Goal: Communication & Community: Answer question/provide support

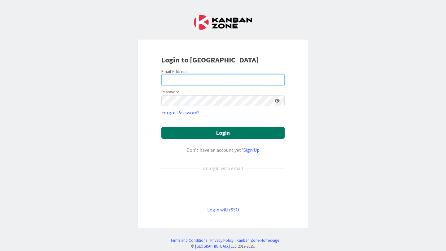
type input "[PERSON_NAME][EMAIL_ADDRESS][PERSON_NAME][DOMAIN_NAME]"
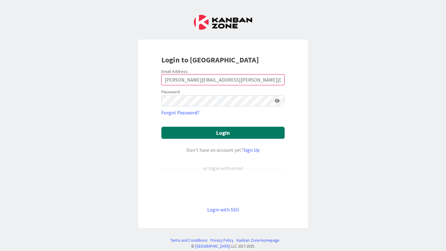
click at [231, 131] on button "Login" at bounding box center [222, 133] width 123 height 12
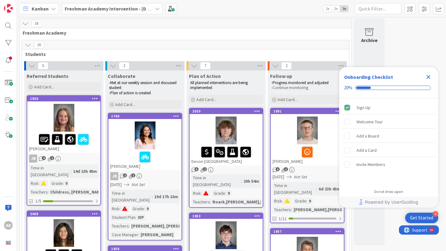
click at [131, 1] on div "Kanban Freshman Academy Intervention - [DATE]-[DATE] 1x 2x 3x" at bounding box center [231, 8] width 429 height 17
click at [131, 6] on b "Freshman Academy Intervention - [DATE]-[DATE]" at bounding box center [119, 9] width 108 height 6
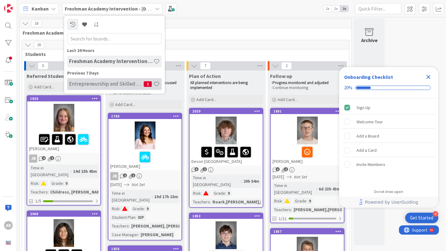
click at [115, 81] on h4 "Entrepreneurship and Skilled Services Interventions - [DATE]-[DATE]" at bounding box center [106, 84] width 75 height 6
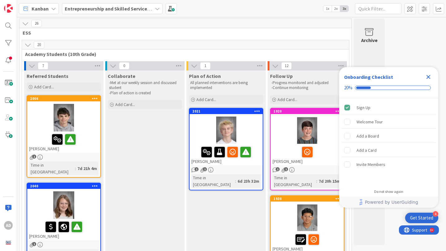
click at [89, 140] on div at bounding box center [63, 139] width 69 height 13
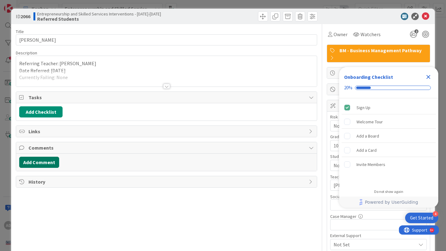
click at [53, 160] on button "Add Comment" at bounding box center [39, 162] width 40 height 11
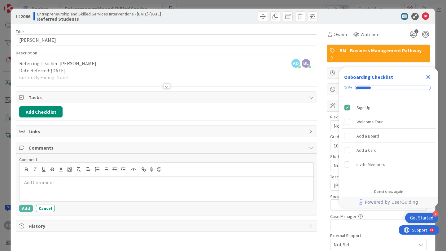
click at [166, 84] on div at bounding box center [166, 86] width 7 height 5
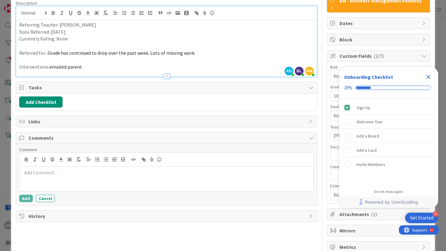
scroll to position [59, 0]
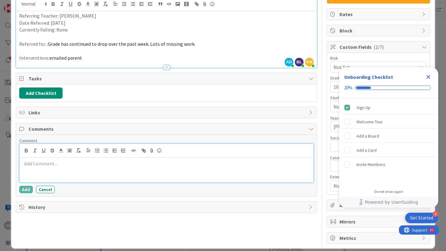
click at [101, 167] on div at bounding box center [166, 170] width 294 height 25
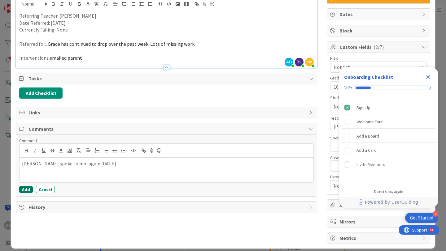
click at [28, 189] on button "Add" at bounding box center [26, 189] width 14 height 7
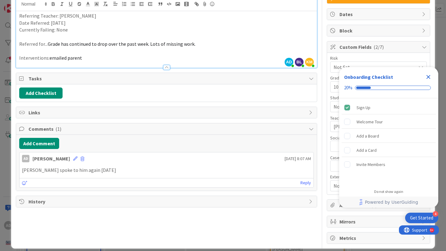
click at [71, 158] on div "AD [PERSON_NAME] [DATE] 8:07 AM" at bounding box center [166, 158] width 294 height 10
click at [73, 158] on icon at bounding box center [75, 159] width 4 height 4
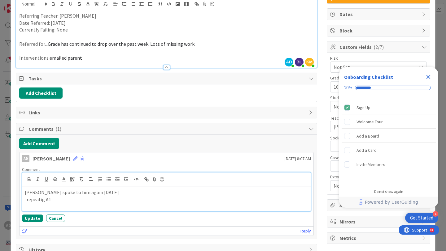
click at [41, 201] on p "-repeatig A1" at bounding box center [166, 199] width 283 height 7
click at [59, 199] on p "-repeating A1" at bounding box center [166, 199] width 283 height 7
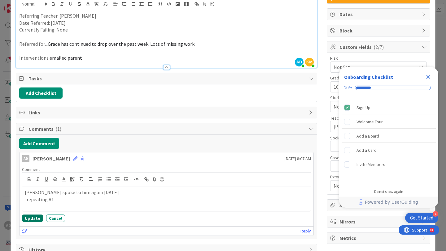
click at [34, 217] on button "Update" at bounding box center [32, 218] width 21 height 7
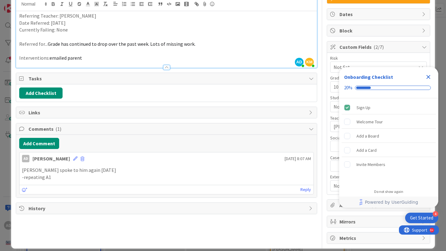
click at [427, 75] on icon "Close Checklist" at bounding box center [427, 76] width 7 height 7
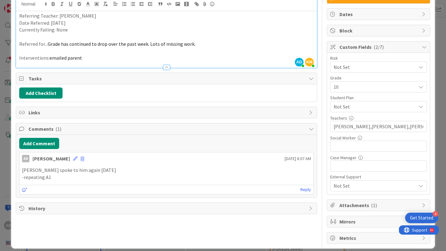
scroll to position [0, 0]
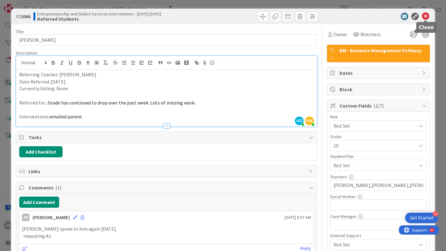
click at [425, 15] on icon at bounding box center [424, 16] width 7 height 7
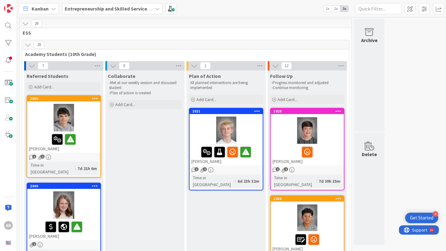
click at [88, 192] on div at bounding box center [63, 206] width 73 height 28
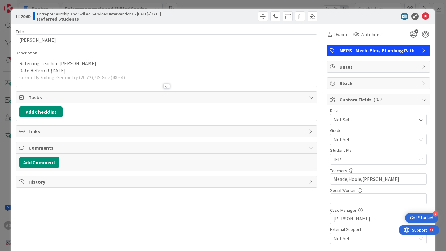
click at [166, 84] on div at bounding box center [166, 86] width 7 height 5
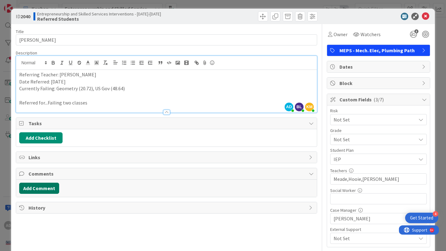
click at [47, 189] on button "Add Comment" at bounding box center [39, 188] width 40 height 11
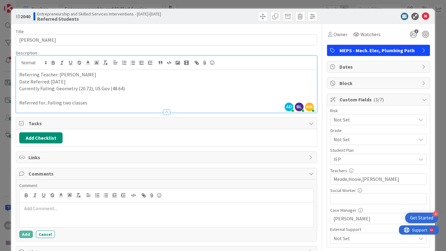
click at [46, 213] on div at bounding box center [166, 215] width 294 height 25
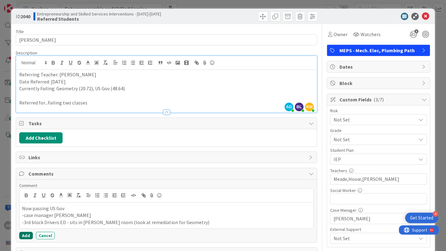
click at [24, 236] on button "Add" at bounding box center [26, 235] width 14 height 7
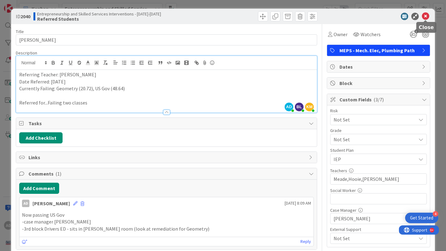
click at [425, 16] on icon at bounding box center [424, 16] width 7 height 7
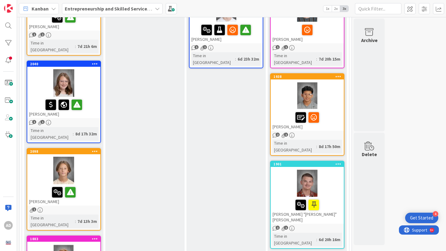
scroll to position [124, 0]
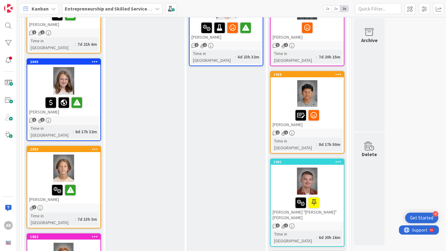
click at [90, 184] on div at bounding box center [63, 190] width 69 height 13
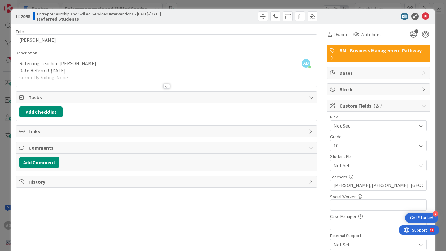
click at [142, 83] on div at bounding box center [166, 79] width 300 height 16
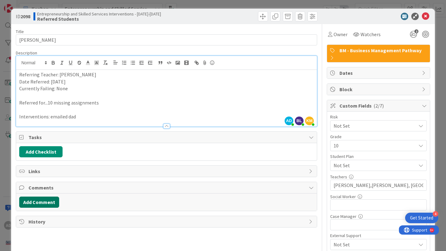
click at [50, 205] on button "Add Comment" at bounding box center [39, 202] width 40 height 11
click at [70, 220] on p at bounding box center [166, 222] width 289 height 7
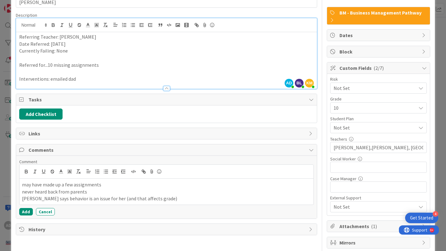
scroll to position [59, 0]
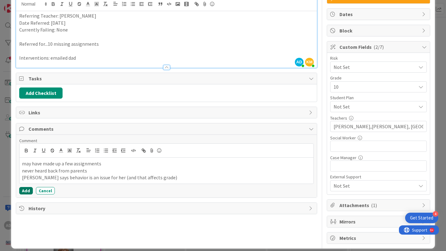
click at [26, 192] on button "Add" at bounding box center [26, 190] width 14 height 7
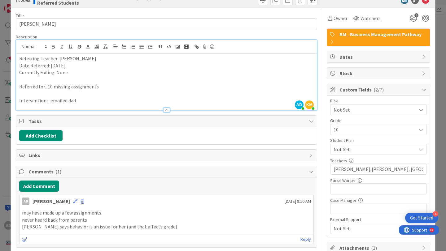
scroll to position [0, 0]
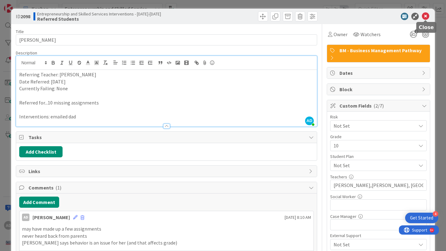
click at [424, 16] on icon at bounding box center [424, 16] width 7 height 7
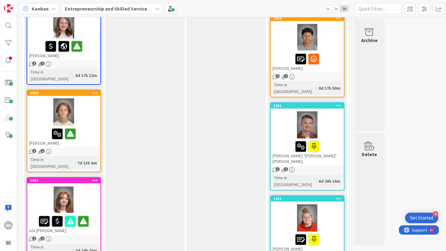
click at [81, 186] on div at bounding box center [63, 200] width 73 height 28
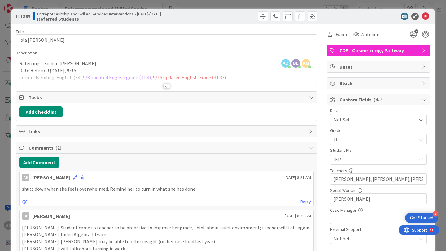
click at [170, 85] on div at bounding box center [166, 79] width 300 height 16
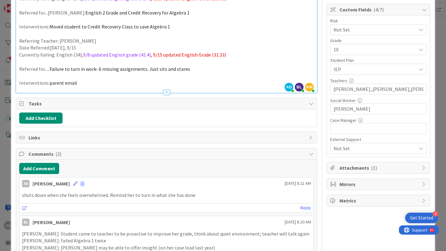
scroll to position [100, 0]
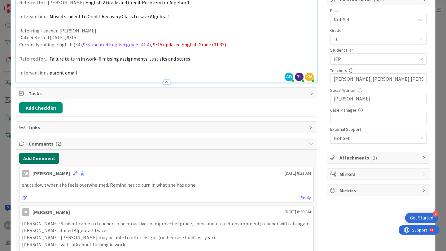
click at [49, 159] on button "Add Comment" at bounding box center [39, 158] width 40 height 11
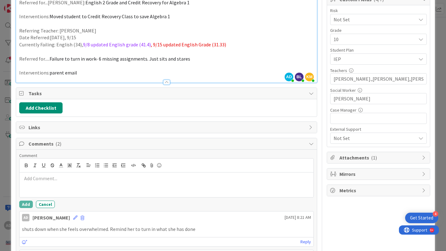
click at [68, 181] on p at bounding box center [166, 178] width 289 height 7
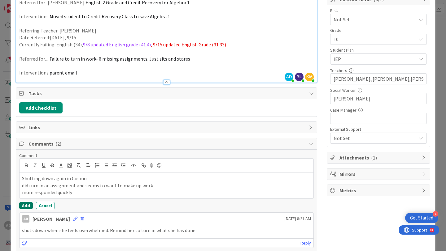
click at [23, 206] on button "Add" at bounding box center [26, 205] width 14 height 7
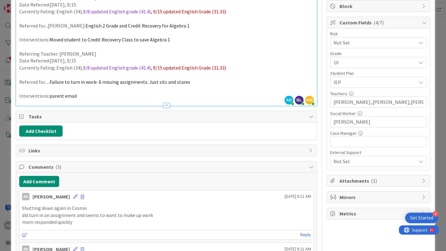
scroll to position [122, 0]
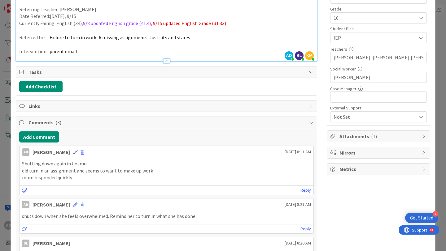
click at [73, 150] on icon at bounding box center [75, 152] width 4 height 4
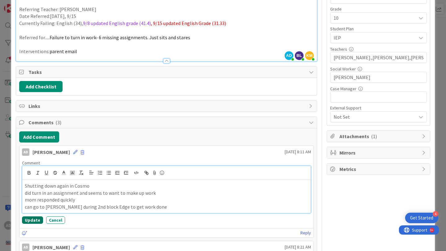
click at [39, 219] on button "Update" at bounding box center [32, 220] width 21 height 7
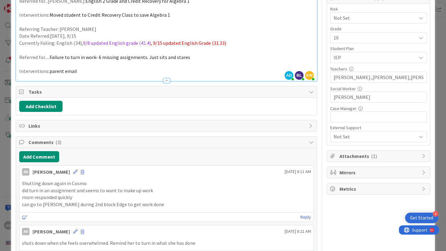
scroll to position [101, 0]
drag, startPoint x: 357, startPoint y: 97, endPoint x: 318, endPoint y: 95, distance: 39.0
click at [318, 95] on div "Title 13 / 128 [GEOGRAPHIC_DATA][PERSON_NAME] Description AD [PERSON_NAME] just…" at bounding box center [223, 132] width 414 height 418
click at [345, 117] on input "text" at bounding box center [378, 117] width 97 height 11
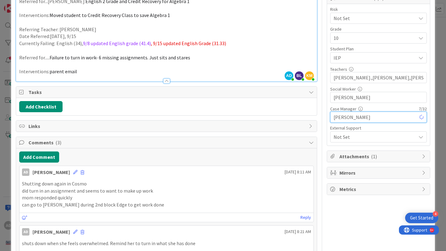
type input "[PERSON_NAME]"
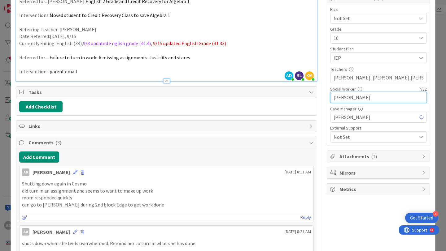
click at [355, 97] on input "[PERSON_NAME]" at bounding box center [378, 97] width 97 height 11
type input "S"
click at [309, 110] on div "Add Checklist" at bounding box center [166, 106] width 294 height 11
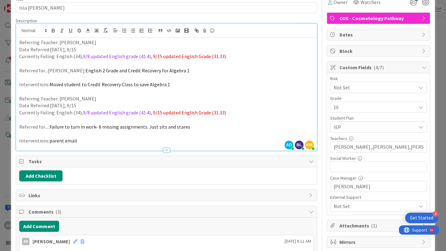
scroll to position [0, 0]
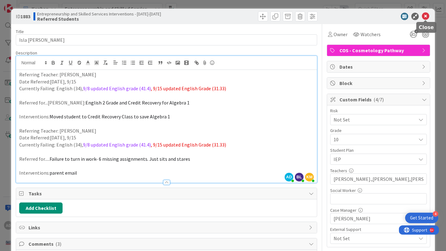
click at [426, 15] on icon at bounding box center [424, 16] width 7 height 7
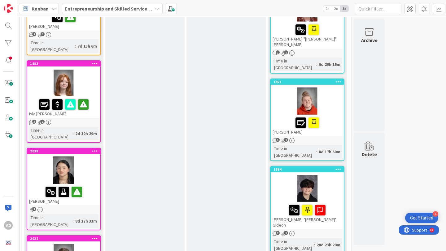
scroll to position [298, 0]
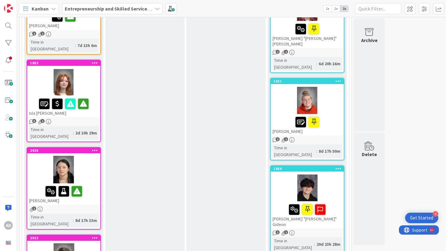
click at [96, 156] on div at bounding box center [63, 170] width 73 height 28
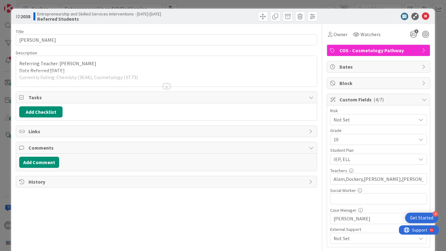
click at [170, 83] on div at bounding box center [166, 79] width 300 height 16
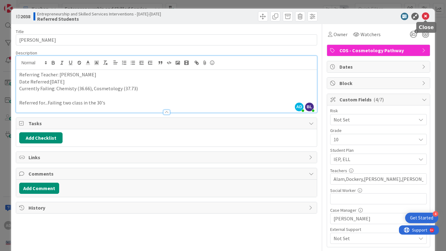
click at [425, 18] on icon at bounding box center [424, 16] width 7 height 7
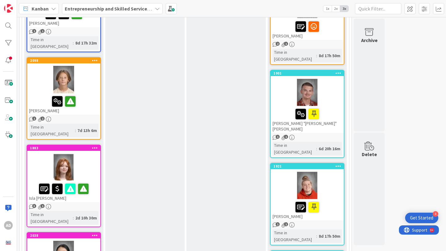
scroll to position [360, 0]
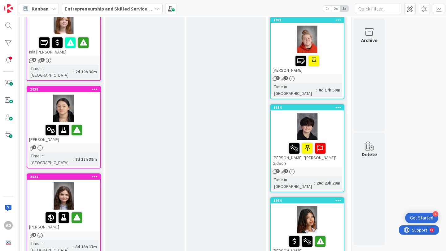
click at [92, 182] on div at bounding box center [63, 196] width 73 height 28
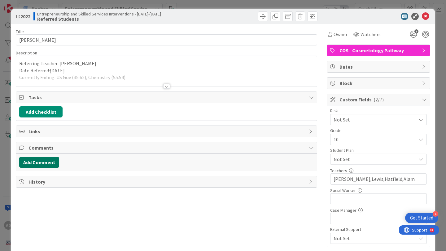
click at [45, 160] on button "Add Comment" at bounding box center [39, 162] width 40 height 11
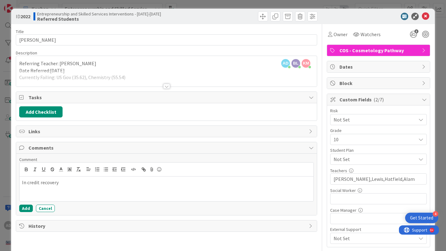
click at [169, 83] on div at bounding box center [166, 79] width 300 height 16
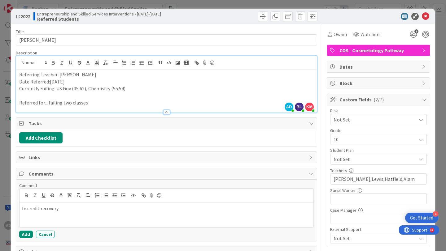
click at [164, 110] on div at bounding box center [166, 112] width 7 height 5
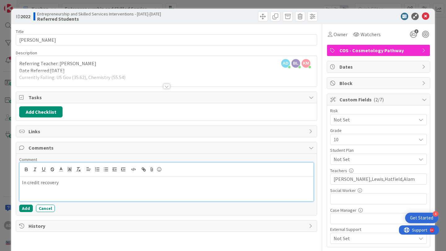
click at [93, 185] on p "In credit recovery" at bounding box center [166, 182] width 289 height 7
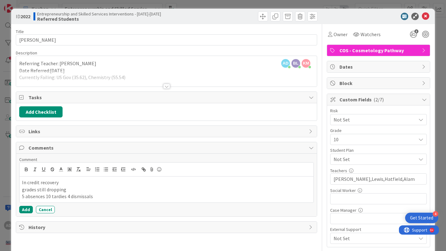
click at [111, 217] on div "Title 17 / 128 [PERSON_NAME] Description AD [PERSON_NAME] just joined [PERSON_N…" at bounding box center [166, 160] width 301 height 273
click at [27, 209] on button "Add" at bounding box center [26, 209] width 14 height 7
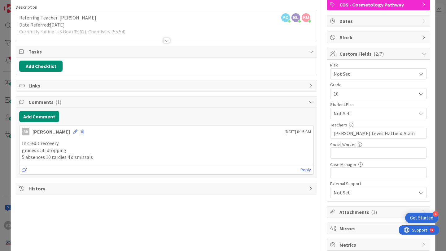
scroll to position [59, 0]
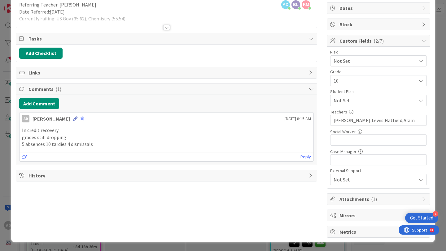
click at [73, 119] on icon at bounding box center [75, 119] width 4 height 4
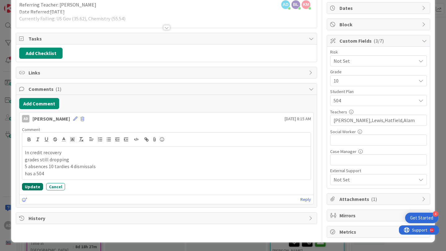
click at [39, 187] on button "Update" at bounding box center [32, 186] width 21 height 7
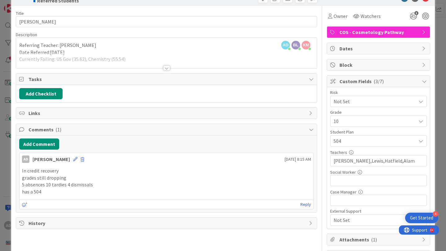
scroll to position [0, 0]
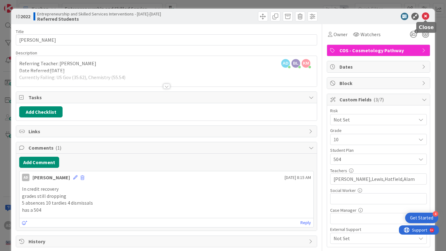
click at [425, 18] on icon at bounding box center [424, 16] width 7 height 7
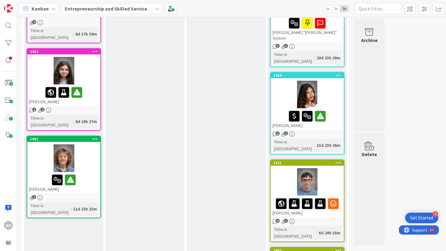
scroll to position [489, 0]
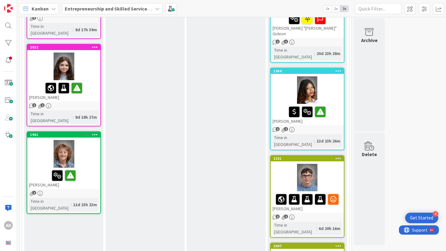
click at [90, 140] on div at bounding box center [63, 154] width 73 height 28
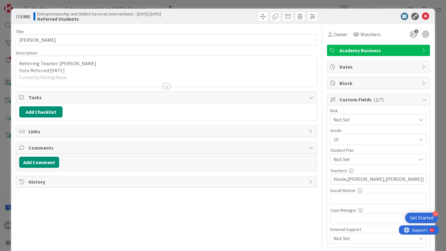
click at [165, 85] on div at bounding box center [166, 86] width 7 height 5
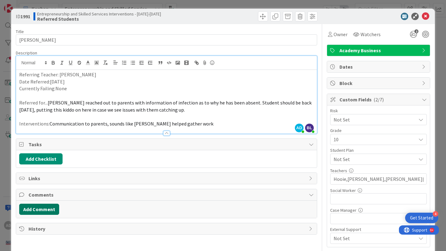
click at [52, 209] on button "Add Comment" at bounding box center [39, 209] width 40 height 11
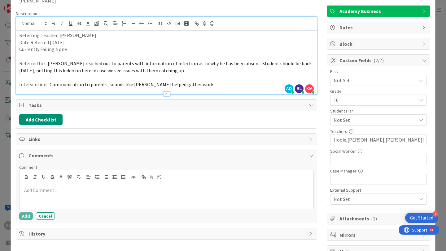
scroll to position [44, 0]
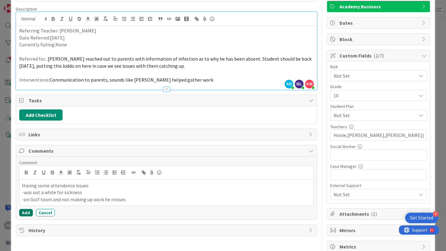
click at [27, 214] on button "Add" at bounding box center [26, 212] width 14 height 7
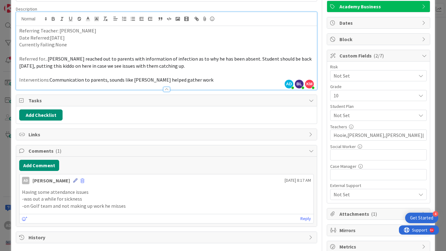
click at [73, 181] on icon at bounding box center [75, 181] width 4 height 4
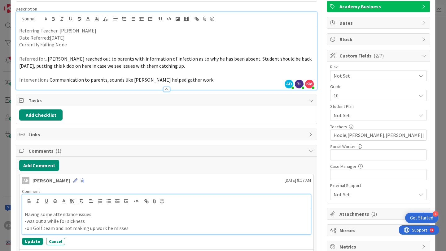
click at [132, 230] on p "-on Golf team and not making up work he misses" at bounding box center [166, 228] width 283 height 7
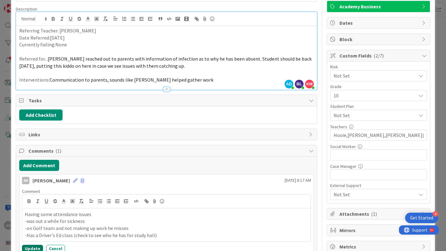
click at [36, 247] on button "Update" at bounding box center [32, 248] width 21 height 7
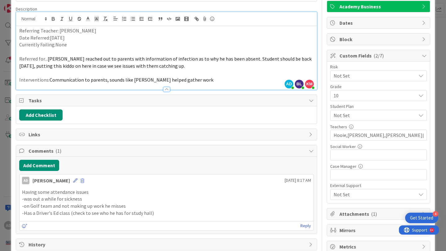
click at [146, 213] on p "-Has a Driver's Ed class (check to see who he has for study hall)" at bounding box center [166, 213] width 289 height 7
click at [73, 181] on icon at bounding box center [75, 181] width 4 height 4
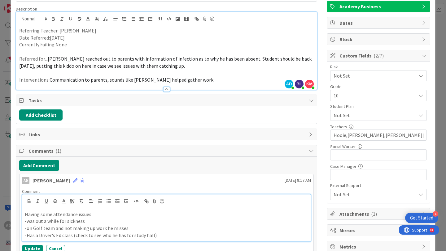
click at [152, 235] on p "-Has a Driver's Ed class (check to see who he has for study hall)" at bounding box center [166, 235] width 283 height 7
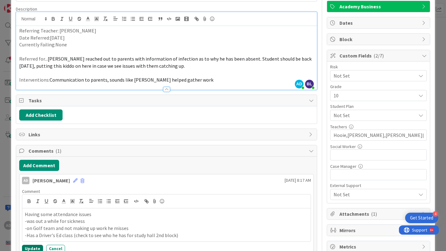
click at [32, 248] on button "Update" at bounding box center [32, 248] width 21 height 7
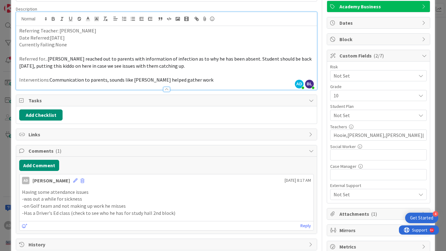
scroll to position [0, 0]
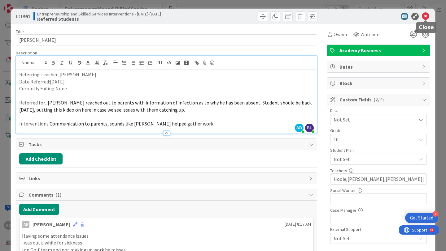
click at [426, 15] on icon at bounding box center [424, 16] width 7 height 7
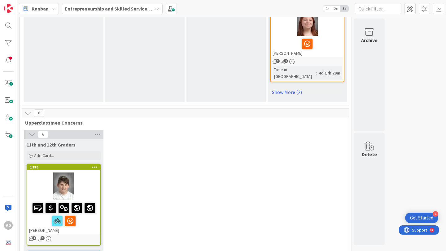
scroll to position [905, 0]
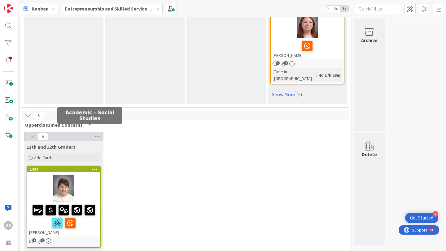
click at [91, 203] on div "[PERSON_NAME]" at bounding box center [63, 220] width 73 height 34
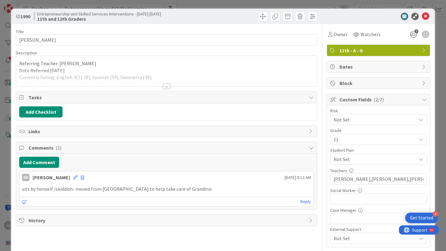
click at [166, 78] on div at bounding box center [166, 79] width 300 height 16
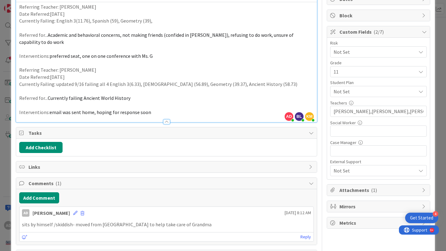
scroll to position [92, 0]
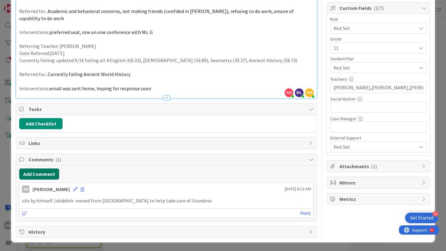
click at [54, 177] on button "Add Comment" at bounding box center [39, 174] width 40 height 11
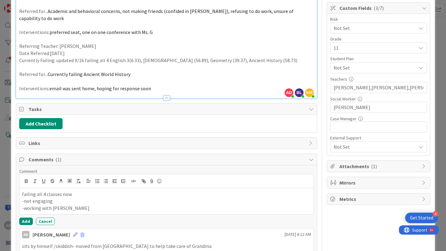
type input "[PERSON_NAME] B"
click at [27, 221] on button "Add" at bounding box center [26, 221] width 14 height 7
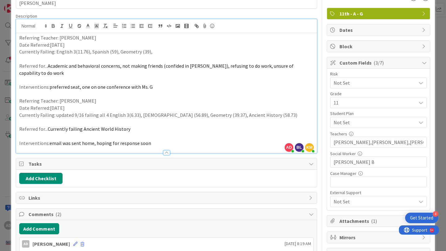
scroll to position [0, 0]
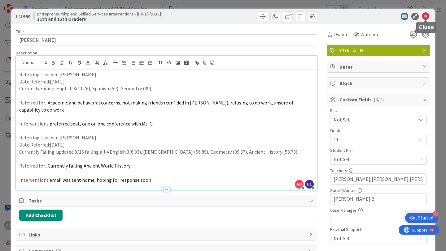
click at [425, 15] on icon at bounding box center [424, 16] width 7 height 7
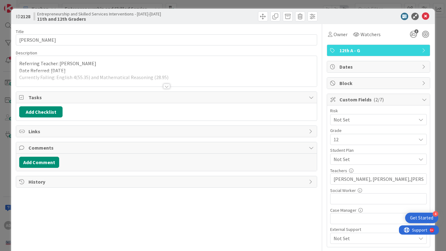
click at [167, 84] on div at bounding box center [166, 86] width 7 height 5
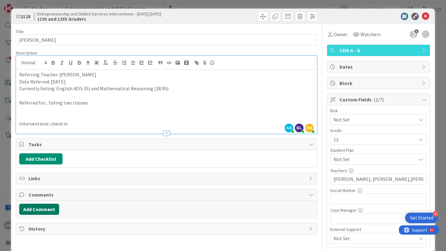
click at [56, 208] on button "Add Comment" at bounding box center [39, 209] width 40 height 11
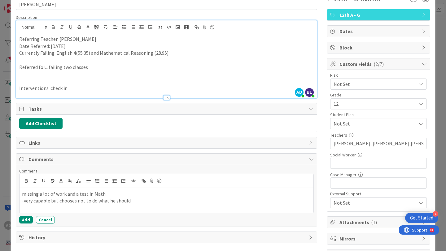
scroll to position [45, 0]
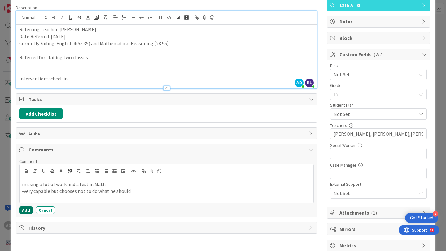
click at [29, 209] on button "Add" at bounding box center [26, 210] width 14 height 7
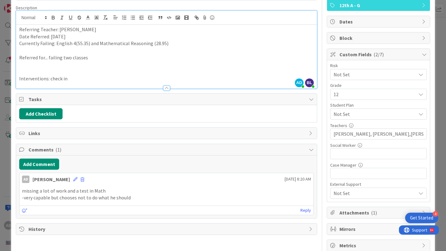
scroll to position [0, 0]
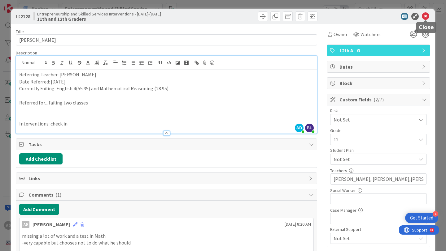
click at [425, 15] on icon at bounding box center [424, 16] width 7 height 7
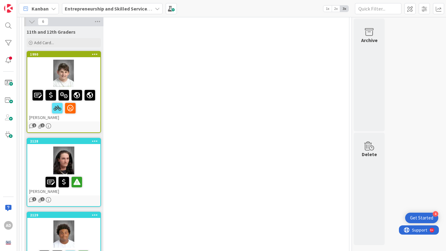
scroll to position [1020, 0]
click at [90, 221] on div at bounding box center [63, 235] width 73 height 28
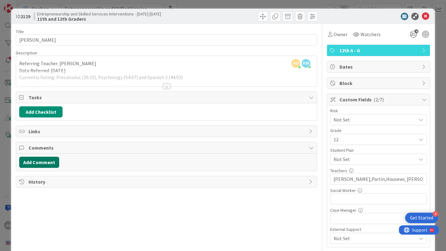
click at [51, 158] on button "Add Comment" at bounding box center [39, 162] width 40 height 11
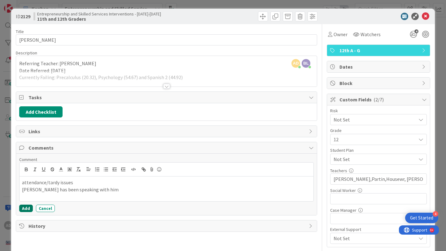
click at [27, 208] on button "Add" at bounding box center [26, 208] width 14 height 7
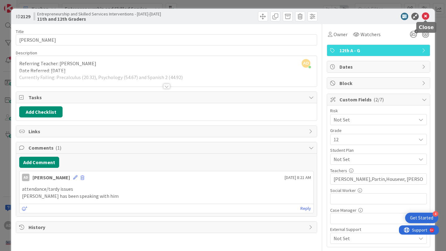
click at [427, 15] on icon at bounding box center [424, 16] width 7 height 7
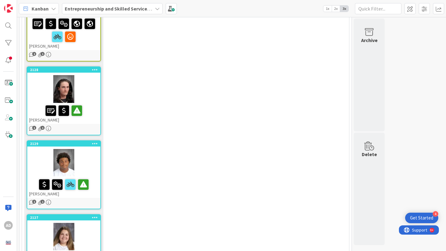
click at [90, 223] on div at bounding box center [63, 237] width 73 height 28
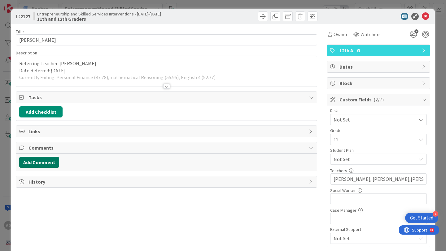
click at [46, 164] on button "Add Comment" at bounding box center [39, 162] width 40 height 11
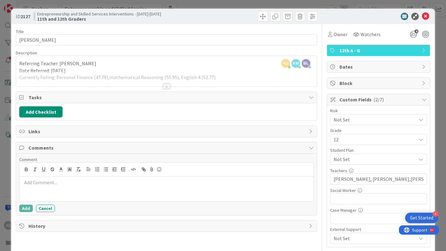
click at [93, 181] on p at bounding box center [166, 182] width 289 height 7
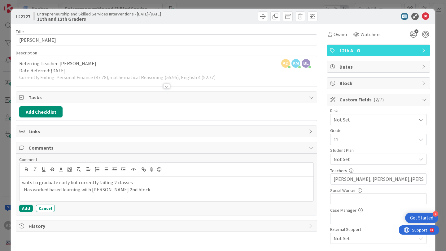
click at [28, 183] on p "wats to graduate early but currently failing 2 classes" at bounding box center [166, 182] width 289 height 7
click at [150, 188] on p "-Has worked based learning with [PERSON_NAME] 2nd block" at bounding box center [166, 189] width 289 height 7
click at [24, 209] on button "Add" at bounding box center [26, 208] width 14 height 7
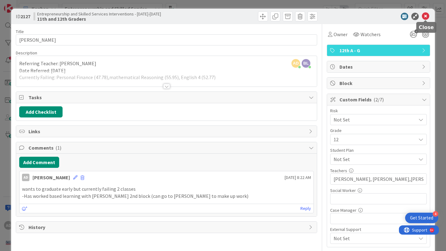
click at [428, 16] on icon at bounding box center [424, 16] width 7 height 7
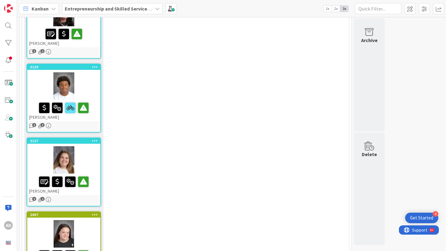
scroll to position [1194, 0]
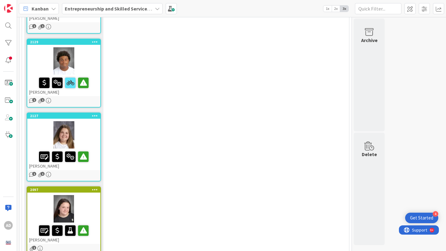
click at [90, 195] on div at bounding box center [63, 209] width 73 height 28
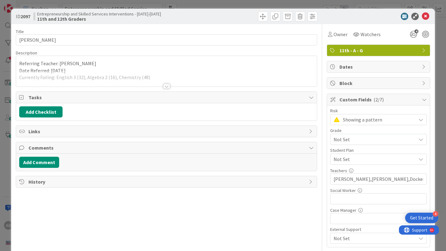
click at [154, 87] on div "Title 13 / 128 [PERSON_NAME] Description Referring Teacher: [PERSON_NAME] Date …" at bounding box center [166, 160] width 301 height 273
click at [167, 84] on div at bounding box center [166, 86] width 7 height 5
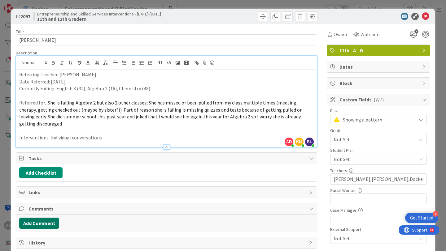
click at [51, 218] on button "Add Comment" at bounding box center [39, 223] width 40 height 11
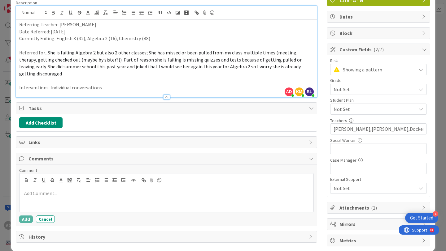
scroll to position [59, 0]
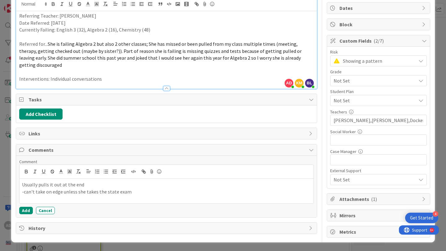
click at [44, 188] on p "-can't take on edge unless she takes the state exam" at bounding box center [166, 191] width 289 height 7
click at [24, 207] on button "Add" at bounding box center [26, 210] width 14 height 7
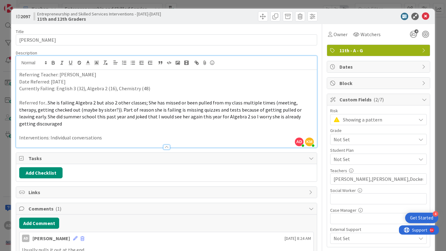
scroll to position [0, 0]
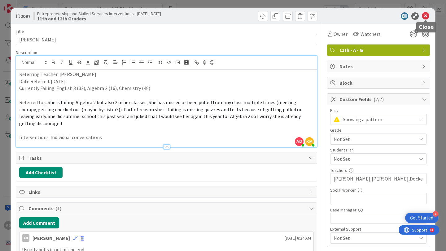
click at [427, 15] on icon at bounding box center [424, 15] width 7 height 7
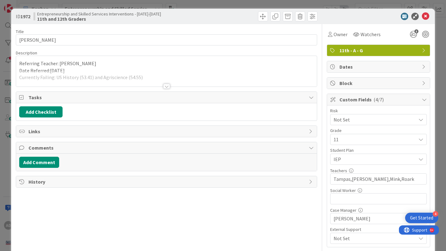
click at [158, 81] on div at bounding box center [166, 79] width 300 height 16
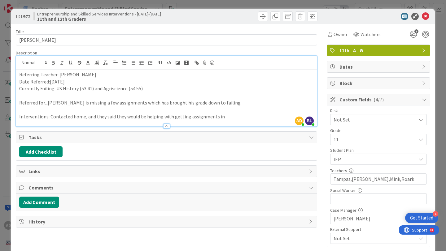
click at [166, 125] on div at bounding box center [166, 126] width 7 height 5
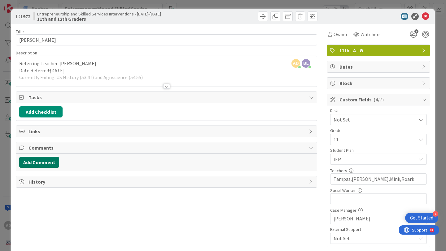
click at [49, 165] on button "Add Comment" at bounding box center [39, 162] width 40 height 11
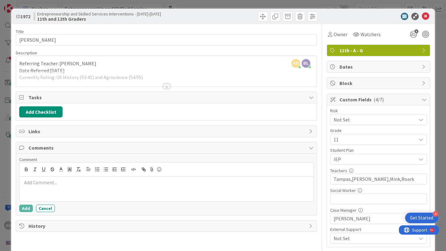
click at [153, 186] on div at bounding box center [166, 189] width 294 height 25
click at [28, 208] on button "Add" at bounding box center [26, 208] width 14 height 7
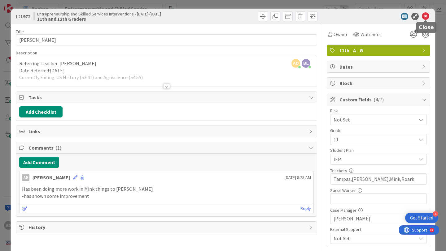
click at [426, 16] on icon at bounding box center [424, 16] width 7 height 7
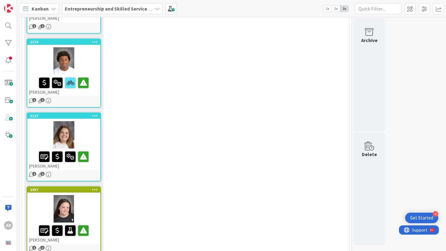
click at [89, 195] on div at bounding box center [63, 209] width 73 height 28
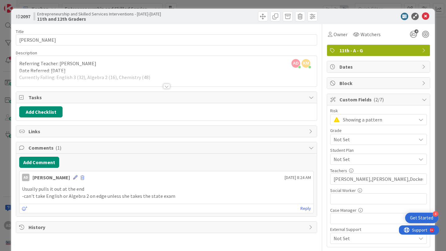
click at [73, 178] on icon at bounding box center [75, 177] width 4 height 4
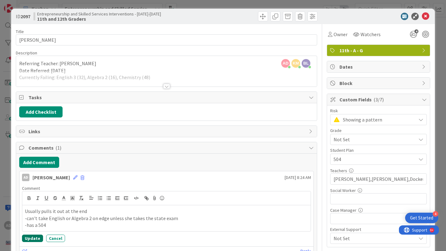
click at [37, 238] on button "Update" at bounding box center [32, 238] width 21 height 7
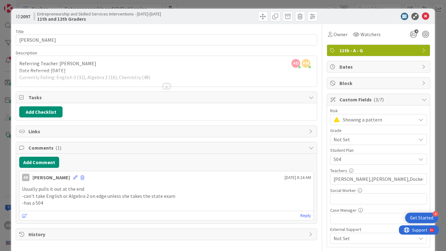
click at [430, 15] on div "ID 2097 Entrepreneurship and Skilled Services Interventions - [DATE]-[DATE] 11t…" at bounding box center [222, 16] width 423 height 15
click at [427, 15] on icon at bounding box center [424, 16] width 7 height 7
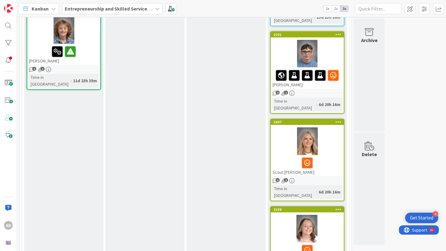
scroll to position [530, 0]
